Goal: Task Accomplishment & Management: Complete application form

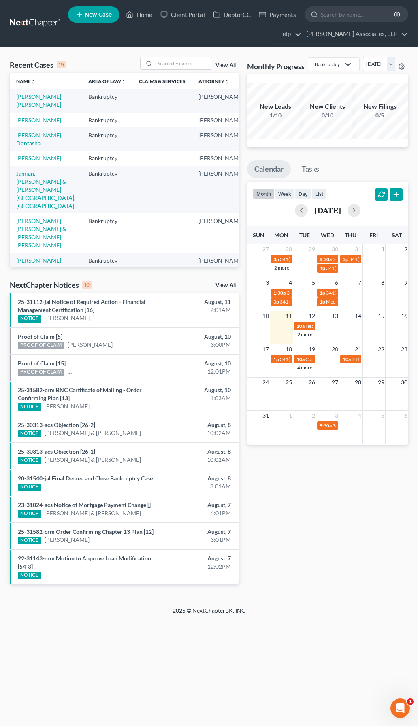
click at [105, 12] on span "New Case" at bounding box center [98, 15] width 27 height 6
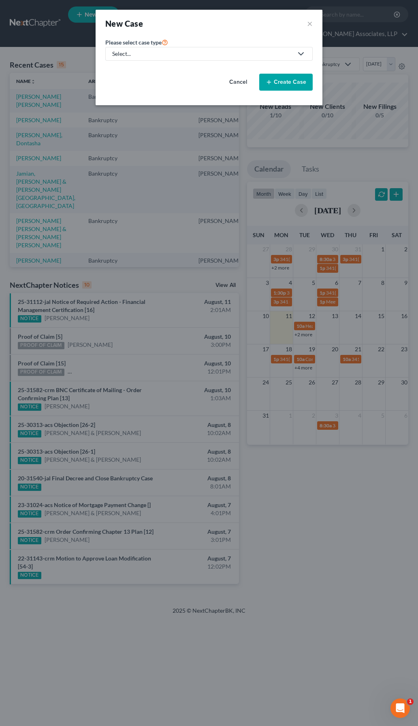
click at [148, 55] on div "Select..." at bounding box center [202, 54] width 181 height 8
drag, startPoint x: 141, startPoint y: 71, endPoint x: 161, endPoint y: 72, distance: 20.2
click at [141, 71] on div "Bankruptcy" at bounding box center [151, 70] width 77 height 8
select select "33"
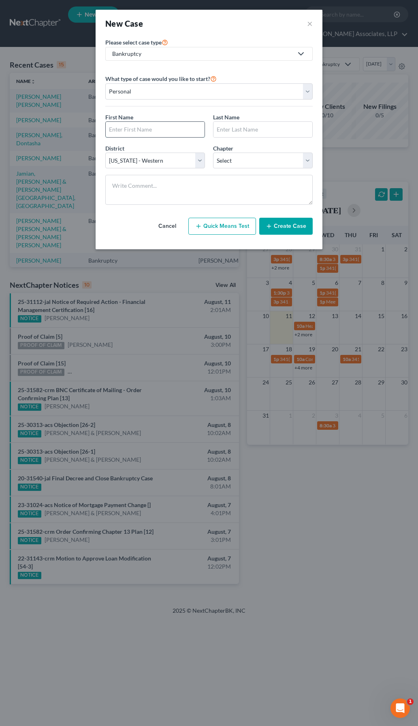
click at [155, 129] on input "text" at bounding box center [155, 129] width 99 height 15
type input "N"
type input "Mansa"
type input "[DEMOGRAPHIC_DATA]"
select select "0"
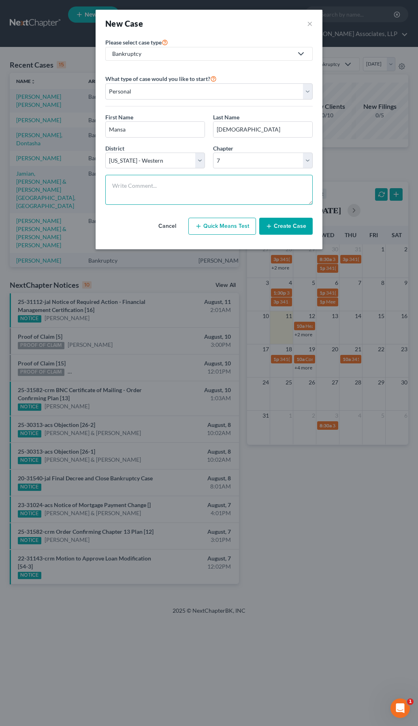
click at [251, 187] on textarea at bounding box center [208, 190] width 207 height 30
paste textarea "License is suspensed. No assets Works for Commonwealth Dodge. $500/week, works …"
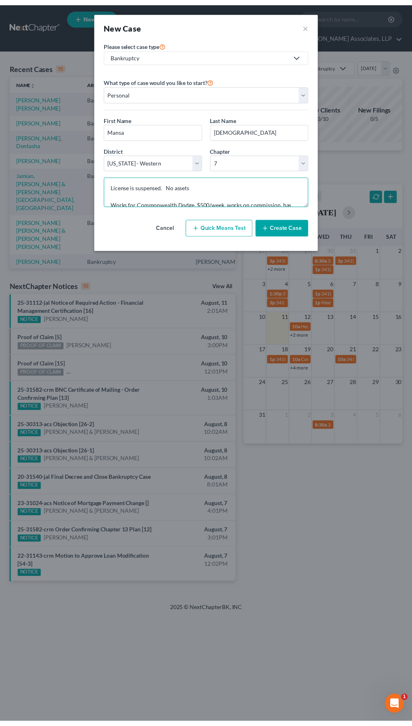
scroll to position [87, 0]
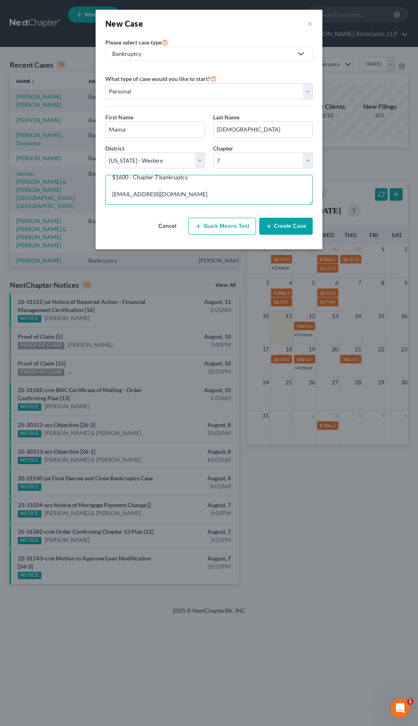
type textarea "License is suspensed. No assets Works for Commonwealth Dodge. $500/week, works …"
click at [294, 232] on button "Create Case" at bounding box center [285, 226] width 53 height 17
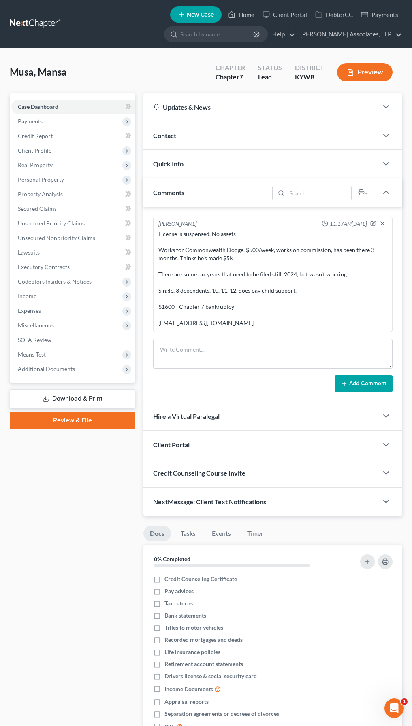
click at [187, 140] on div "Contact" at bounding box center [260, 135] width 234 height 28
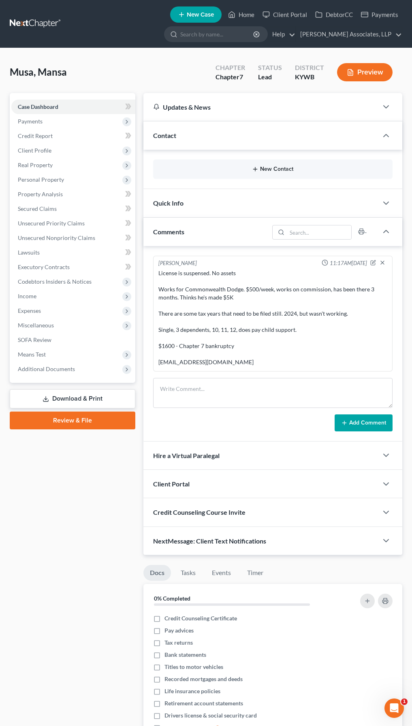
click at [276, 167] on button "New Contact" at bounding box center [273, 169] width 226 height 6
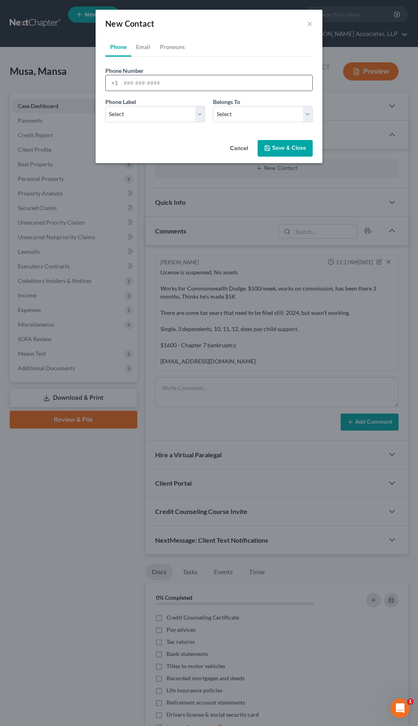
click at [197, 82] on input "tel" at bounding box center [217, 82] width 192 height 15
type input "5023020703"
drag, startPoint x: 146, startPoint y: 112, endPoint x: 132, endPoint y: 123, distance: 18.4
click at [146, 112] on select "Select Mobile Home Work Other" at bounding box center [155, 114] width 100 height 16
select select "0"
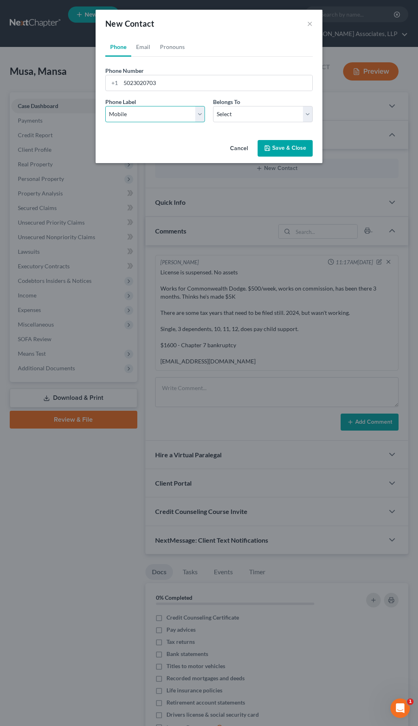
click at [105, 106] on select "Select Mobile Home Work Other" at bounding box center [155, 114] width 100 height 16
click at [220, 117] on select "Select Client Other" at bounding box center [263, 114] width 100 height 16
select select "0"
click at [213, 106] on select "Select Client Other" at bounding box center [263, 114] width 100 height 16
select select "0"
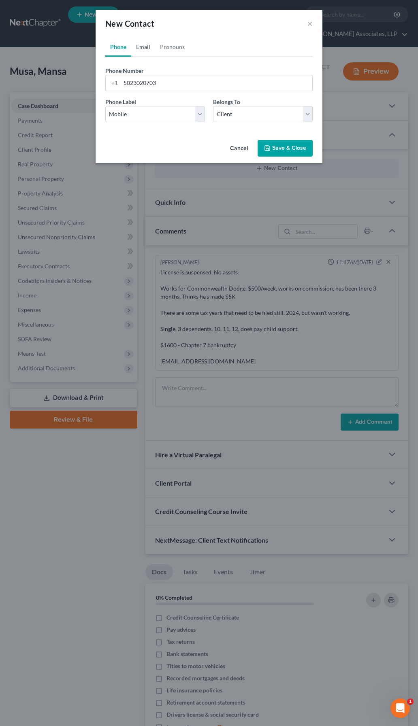
click at [142, 51] on link "Email" at bounding box center [143, 46] width 24 height 19
click at [165, 83] on input "email" at bounding box center [217, 82] width 192 height 15
type input "[EMAIL_ADDRESS][DOMAIN_NAME]"
select select "0"
click at [228, 115] on select "Select Client Other" at bounding box center [263, 114] width 100 height 16
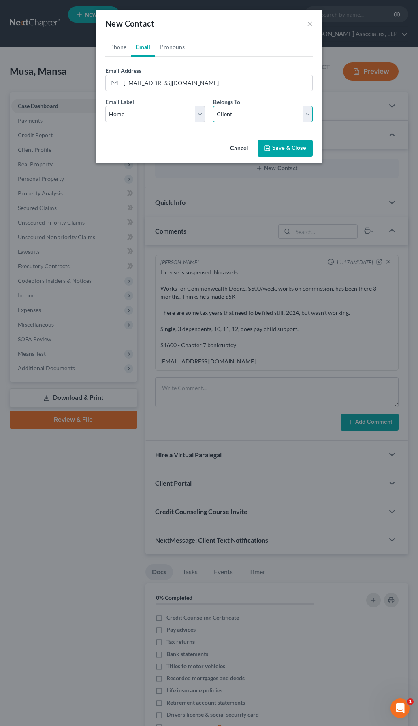
click at [213, 106] on select "Select Client Other" at bounding box center [263, 114] width 100 height 16
click at [176, 46] on link "Pronouns" at bounding box center [172, 46] width 34 height 19
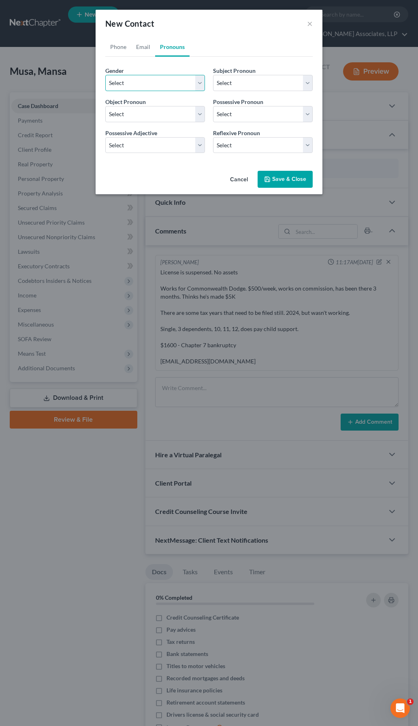
drag, startPoint x: 141, startPoint y: 80, endPoint x: 139, endPoint y: 92, distance: 11.5
click at [141, 80] on select "Select [DEMOGRAPHIC_DATA] [DEMOGRAPHIC_DATA] [DEMOGRAPHIC_DATA] More Than One P…" at bounding box center [155, 83] width 100 height 16
select select "0"
click at [105, 75] on select "Select [DEMOGRAPHIC_DATA] [DEMOGRAPHIC_DATA] [DEMOGRAPHIC_DATA] More Than One P…" at bounding box center [155, 83] width 100 height 16
select select "0"
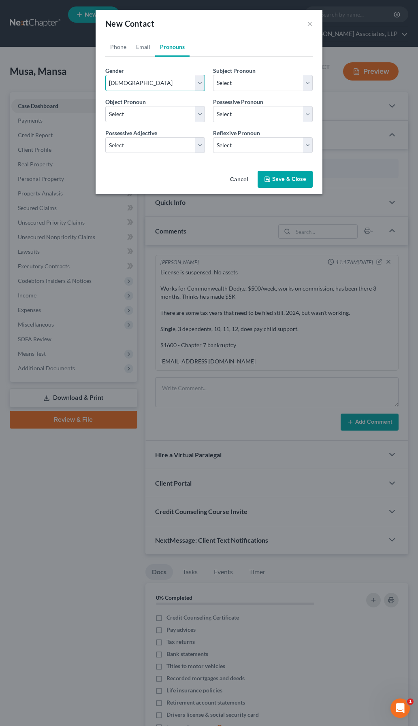
select select "0"
click at [291, 178] on button "Save & Close" at bounding box center [285, 179] width 55 height 17
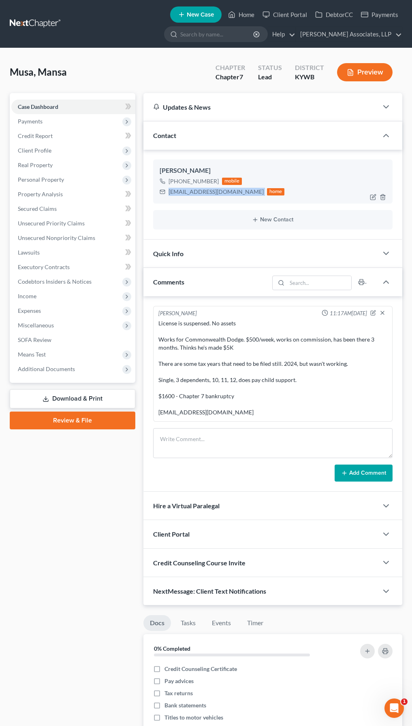
drag, startPoint x: 169, startPoint y: 193, endPoint x: 244, endPoint y: 193, distance: 74.9
click at [244, 193] on div "[EMAIL_ADDRESS][DOMAIN_NAME] home" at bounding box center [222, 192] width 125 height 11
copy div "[EMAIL_ADDRESS][DOMAIN_NAME]"
click at [206, 542] on div "Client Portal" at bounding box center [260, 534] width 234 height 28
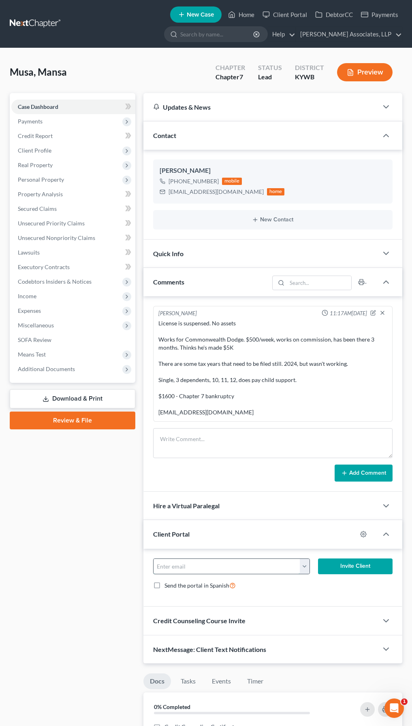
click at [202, 566] on input "email" at bounding box center [226, 566] width 147 height 15
paste input "[EMAIL_ADDRESS][DOMAIN_NAME]"
type input "[EMAIL_ADDRESS][DOMAIN_NAME]"
click at [358, 562] on button "Invite Client" at bounding box center [355, 567] width 75 height 16
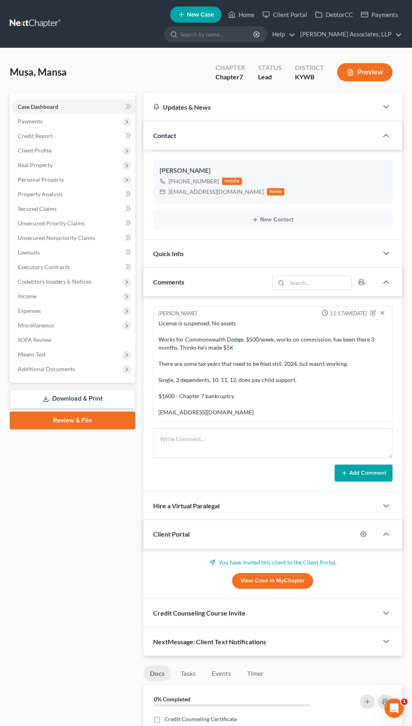
click at [205, 619] on div "Credit Counseling Course Invite" at bounding box center [260, 613] width 234 height 28
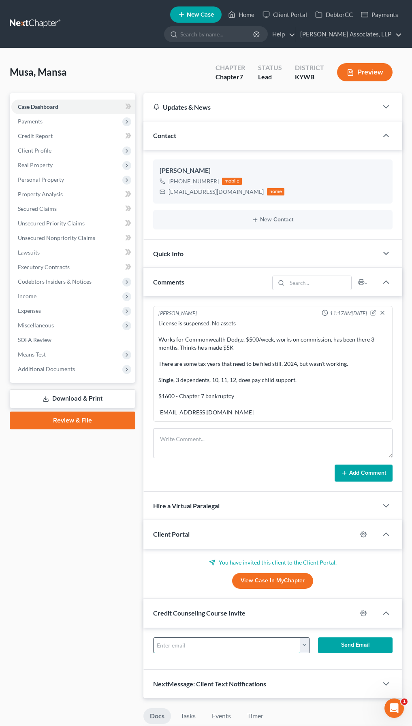
drag, startPoint x: 207, startPoint y: 642, endPoint x: 213, endPoint y: 641, distance: 6.1
click at [207, 643] on input "text" at bounding box center [226, 645] width 147 height 15
paste input "[EMAIL_ADDRESS][DOMAIN_NAME]"
type input "[EMAIL_ADDRESS][DOMAIN_NAME]"
click at [347, 643] on button "Send Email" at bounding box center [355, 646] width 75 height 16
